Goal: Task Accomplishment & Management: Manage account settings

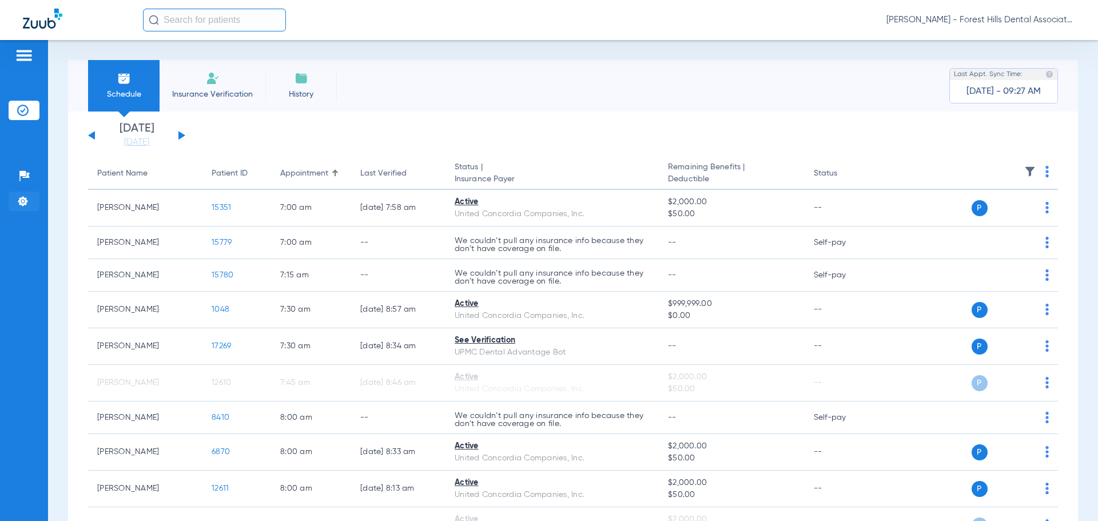
click at [29, 196] on li "Settings" at bounding box center [24, 201] width 31 height 19
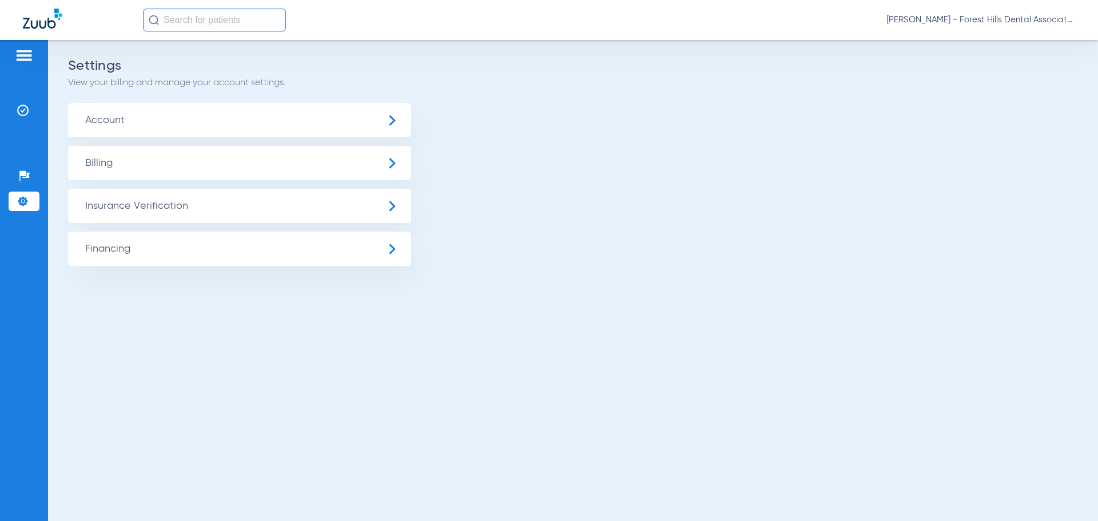
click at [162, 234] on span "Financing" at bounding box center [239, 249] width 343 height 34
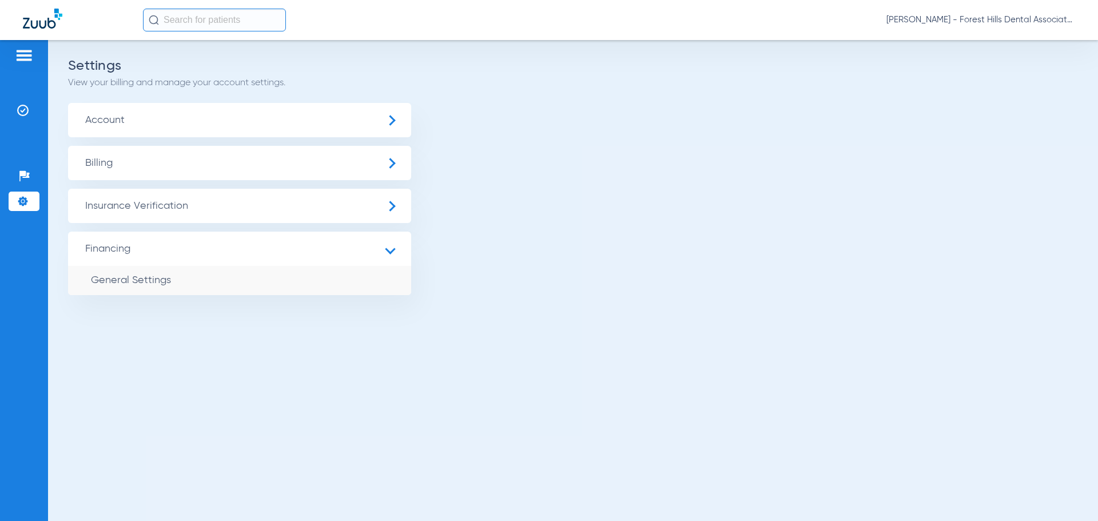
click at [170, 210] on span "Insurance Verification" at bounding box center [239, 206] width 343 height 34
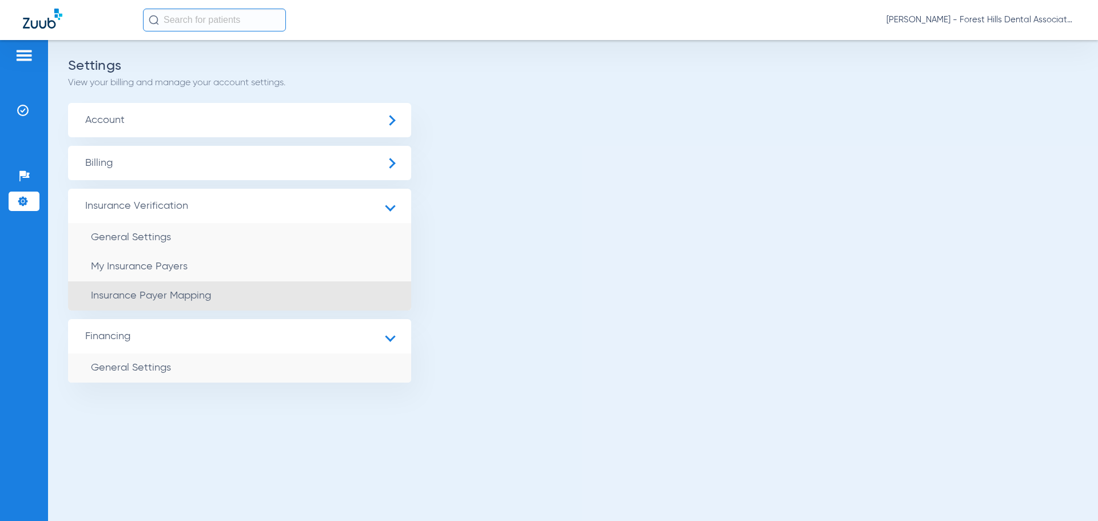
click at [188, 288] on li "Insurance Payer Mapping" at bounding box center [239, 295] width 343 height 29
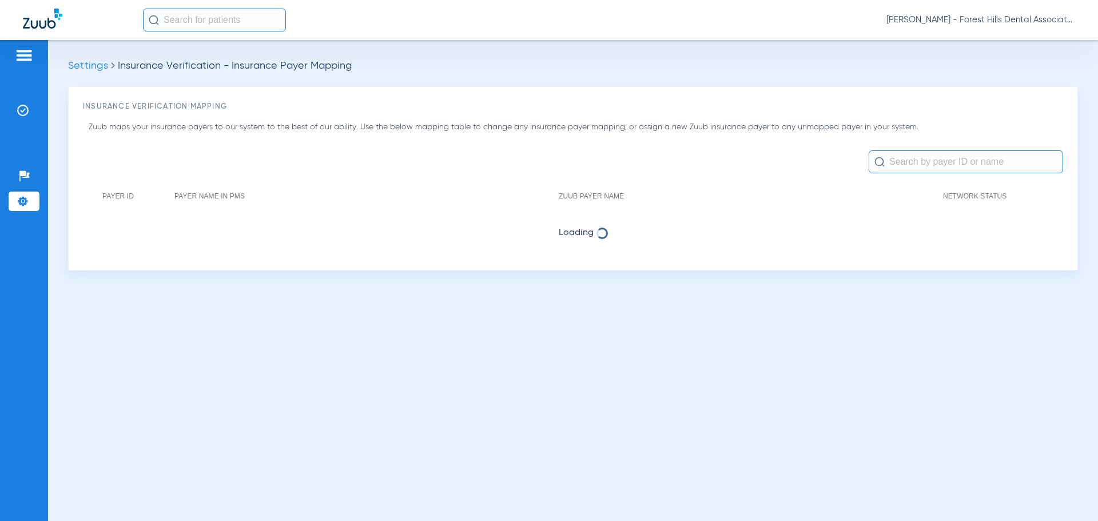
click at [913, 160] on input "text" at bounding box center [966, 161] width 194 height 23
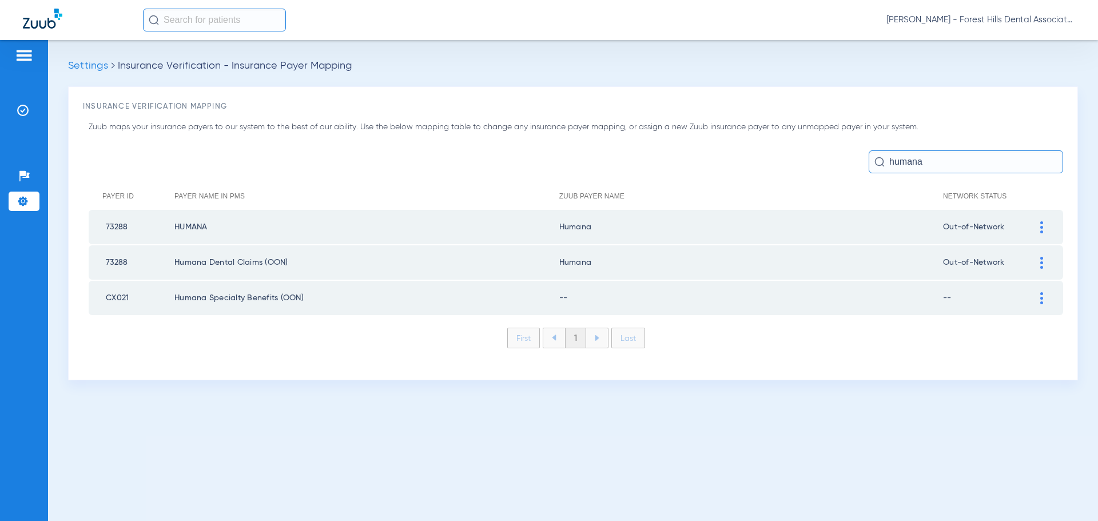
type input "humana"
click at [1039, 302] on div at bounding box center [1042, 298] width 20 height 12
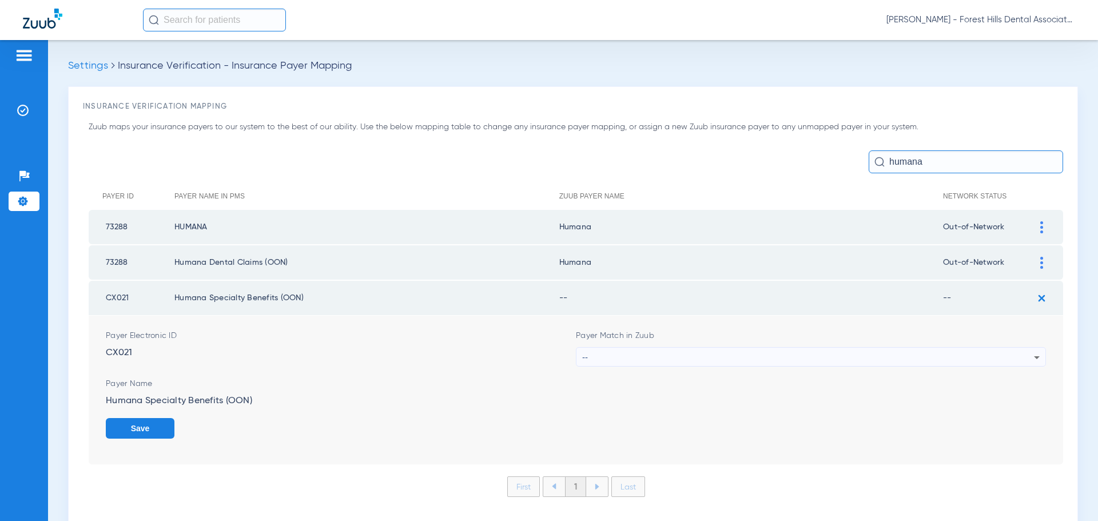
click at [608, 341] on div "Payer Match in Zuub --" at bounding box center [811, 348] width 470 height 37
click at [608, 357] on div "--" at bounding box center [808, 357] width 452 height 19
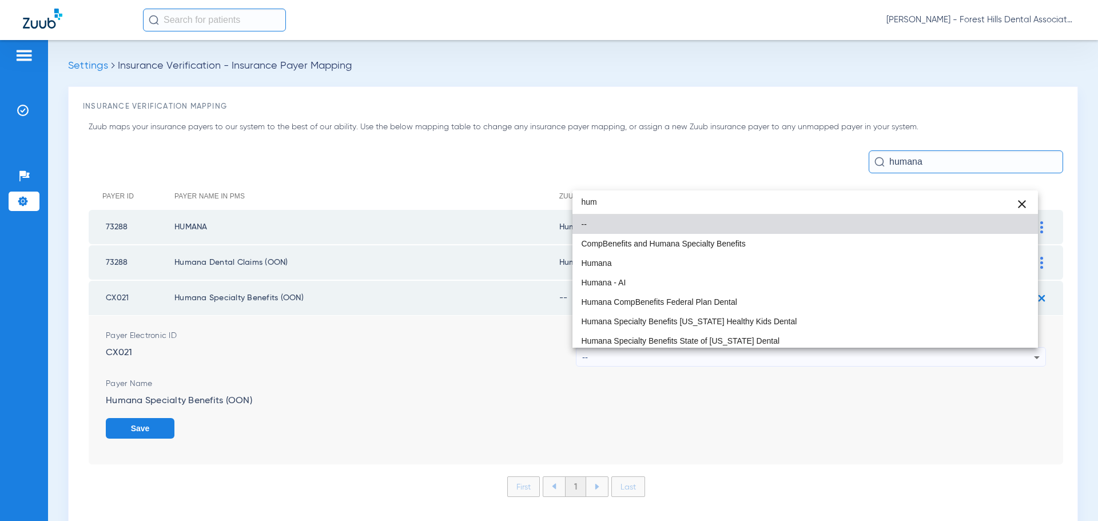
type input "hum"
click at [600, 265] on span "Humana" at bounding box center [597, 263] width 30 height 8
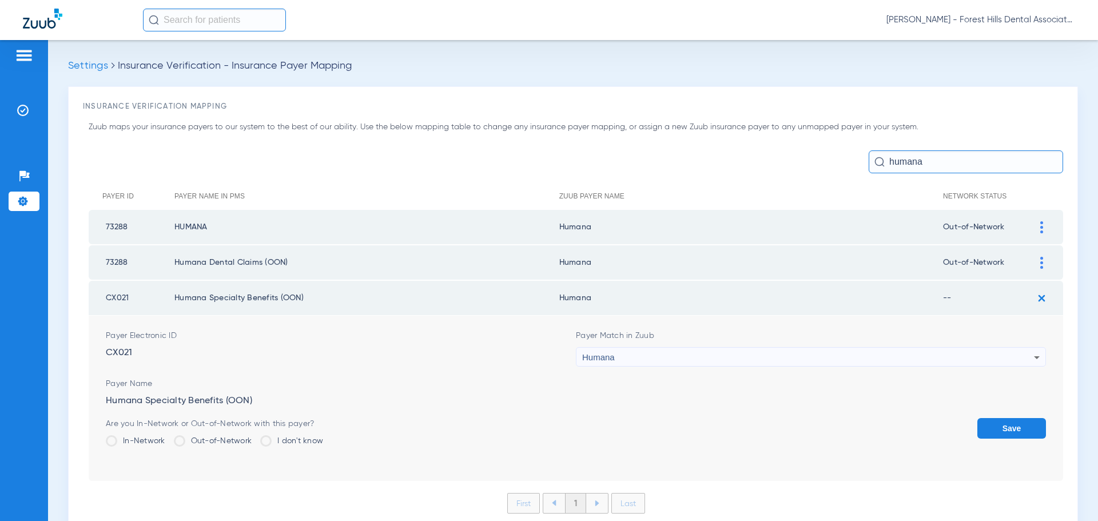
click at [236, 444] on label "Out-of-Network" at bounding box center [213, 440] width 78 height 11
click at [254, 437] on input "Out-of-Network" at bounding box center [254, 437] width 0 height 0
drag, startPoint x: 1014, startPoint y: 424, endPoint x: 997, endPoint y: 431, distance: 18.5
click at [1014, 424] on button "Save" at bounding box center [1011, 428] width 69 height 21
